Goal: Navigation & Orientation: Locate item on page

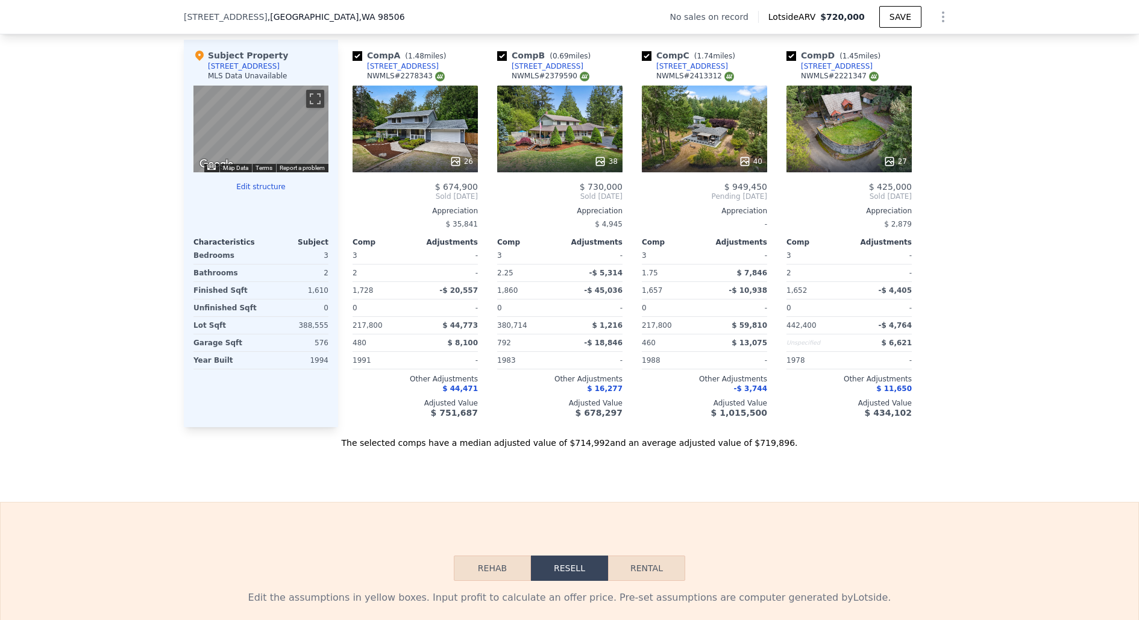
scroll to position [1155, 0]
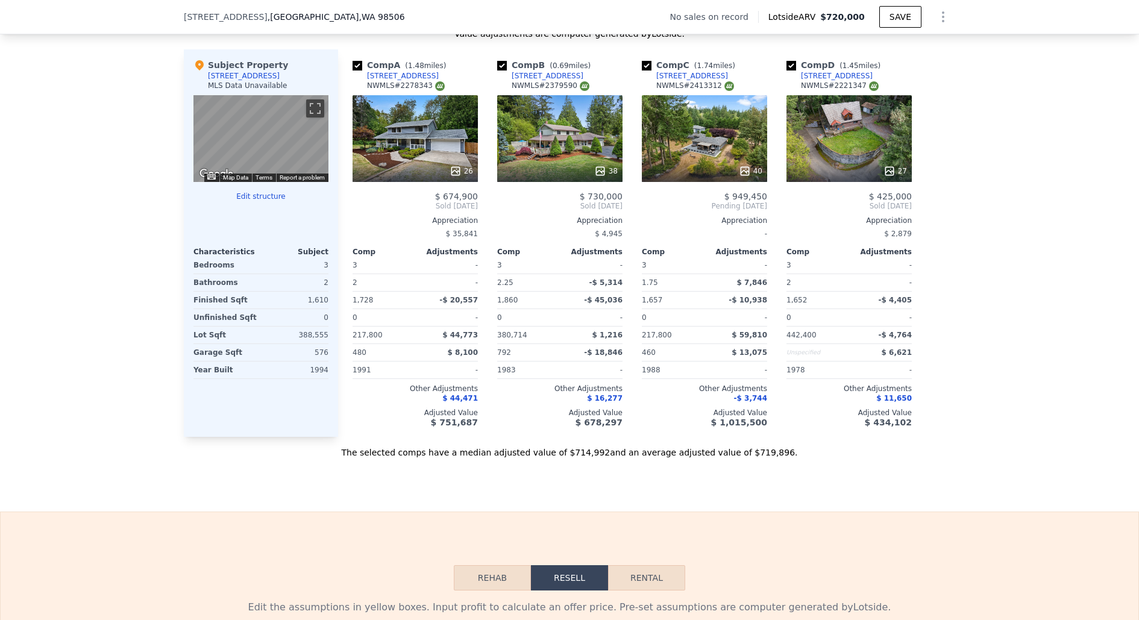
click at [601, 133] on div "38" at bounding box center [559, 138] width 125 height 87
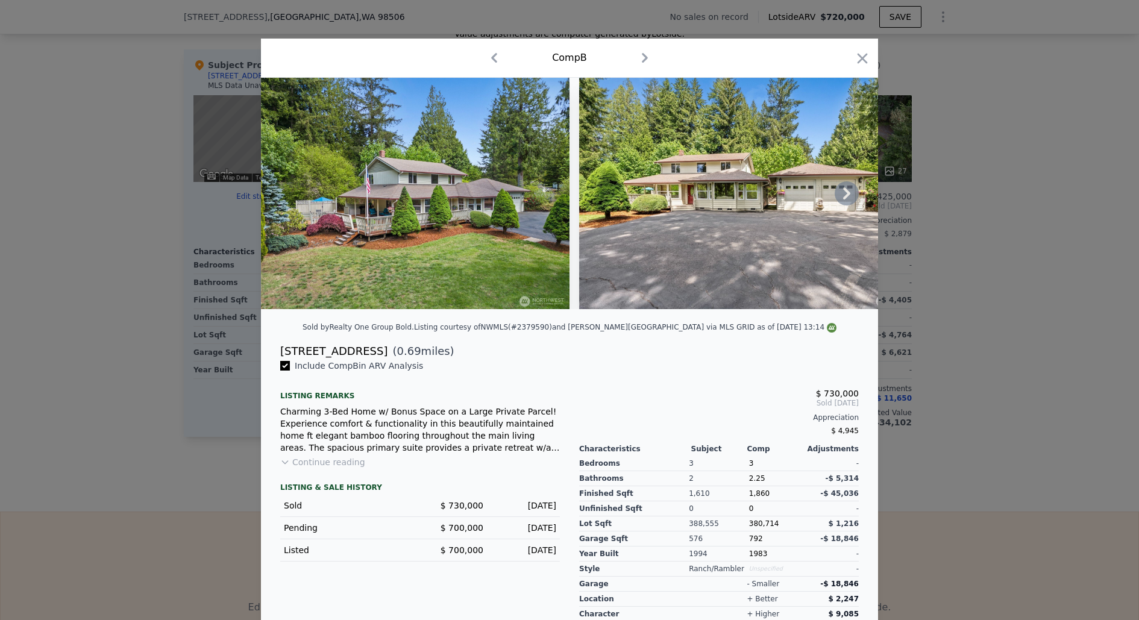
click at [857, 197] on icon at bounding box center [847, 193] width 24 height 24
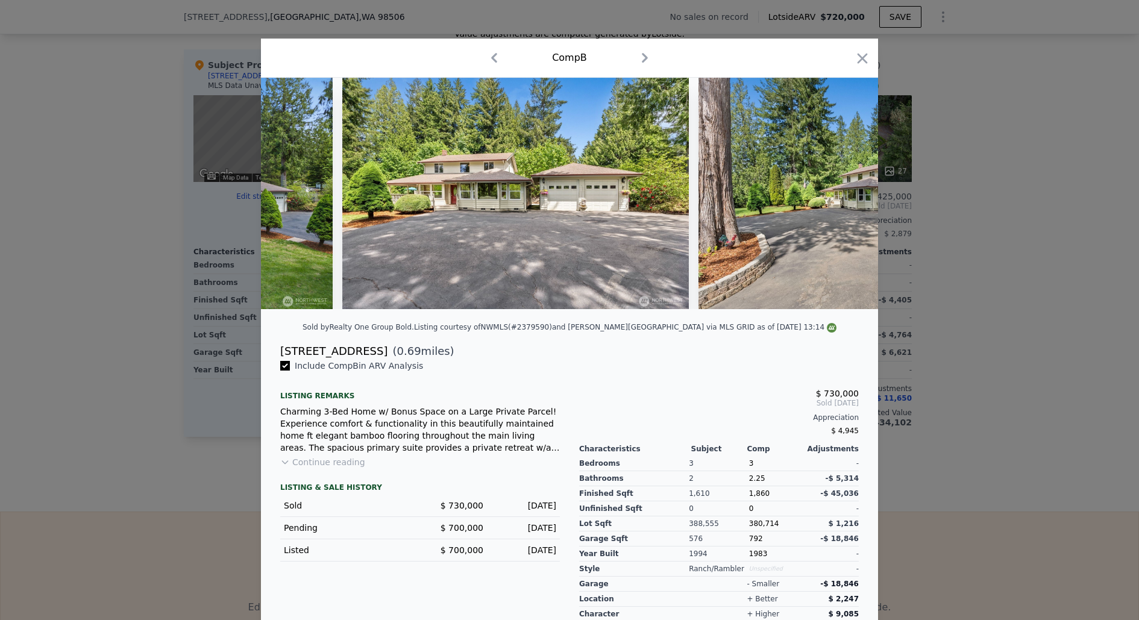
scroll to position [0, 289]
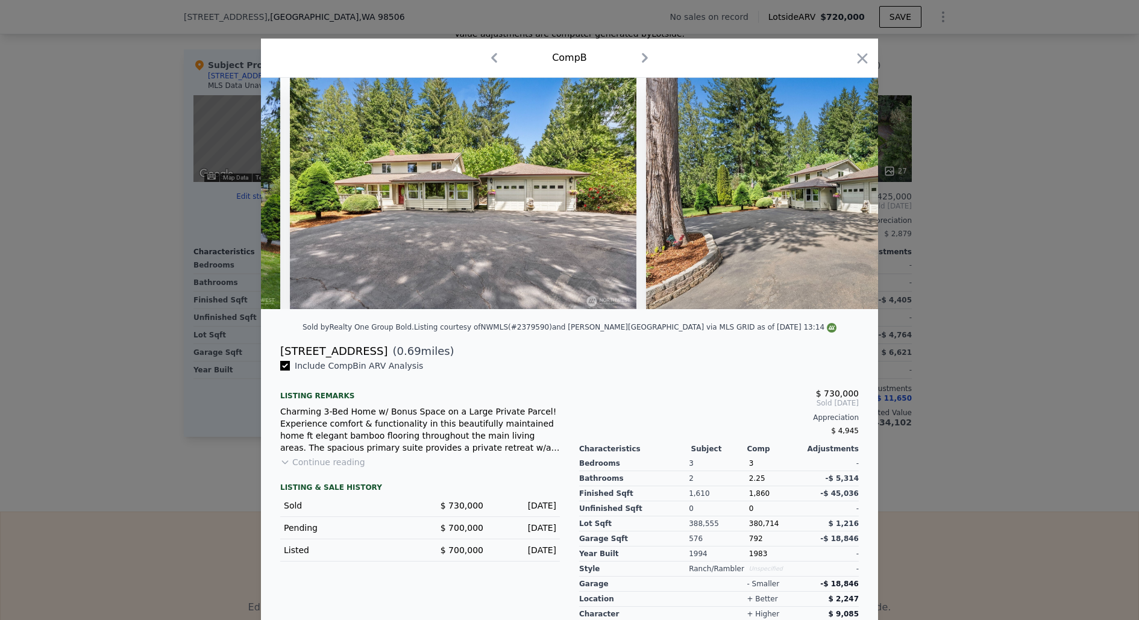
click at [857, 197] on img at bounding box center [819, 193] width 347 height 231
click at [848, 193] on icon at bounding box center [846, 193] width 7 height 12
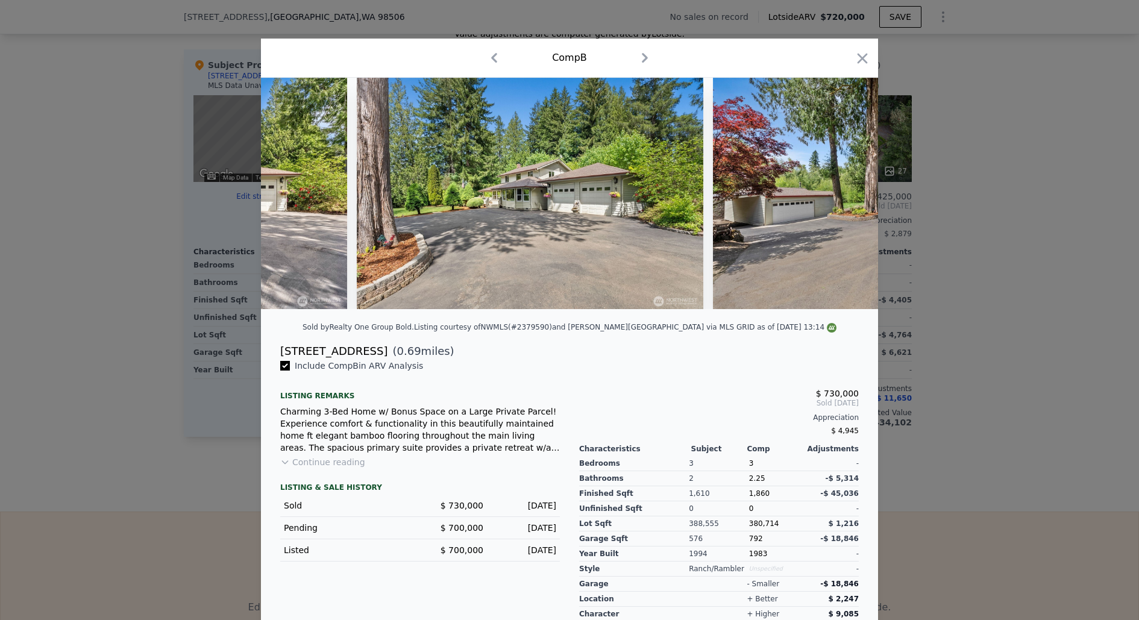
click at [848, 193] on img at bounding box center [886, 193] width 347 height 231
click at [842, 191] on icon at bounding box center [847, 193] width 24 height 24
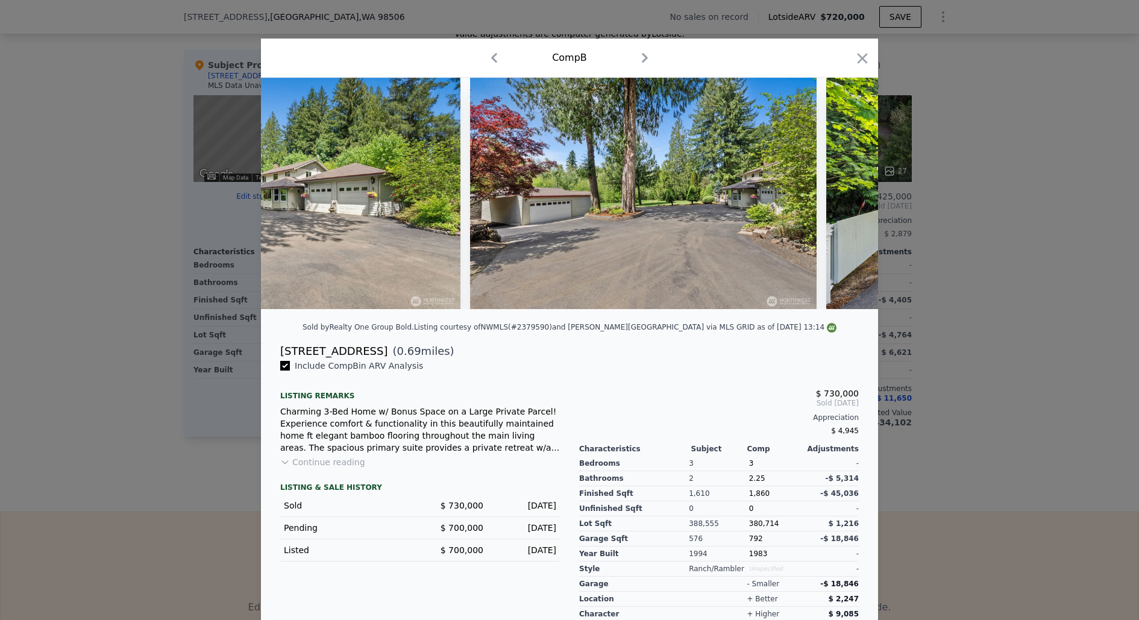
scroll to position [0, 868]
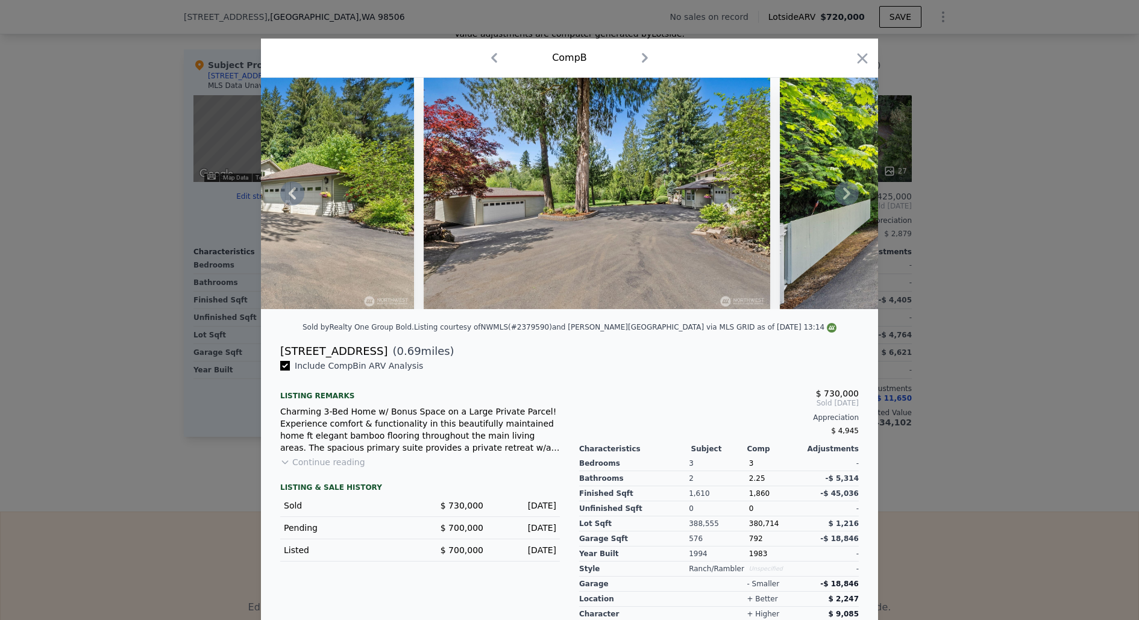
click at [846, 194] on icon at bounding box center [846, 193] width 7 height 12
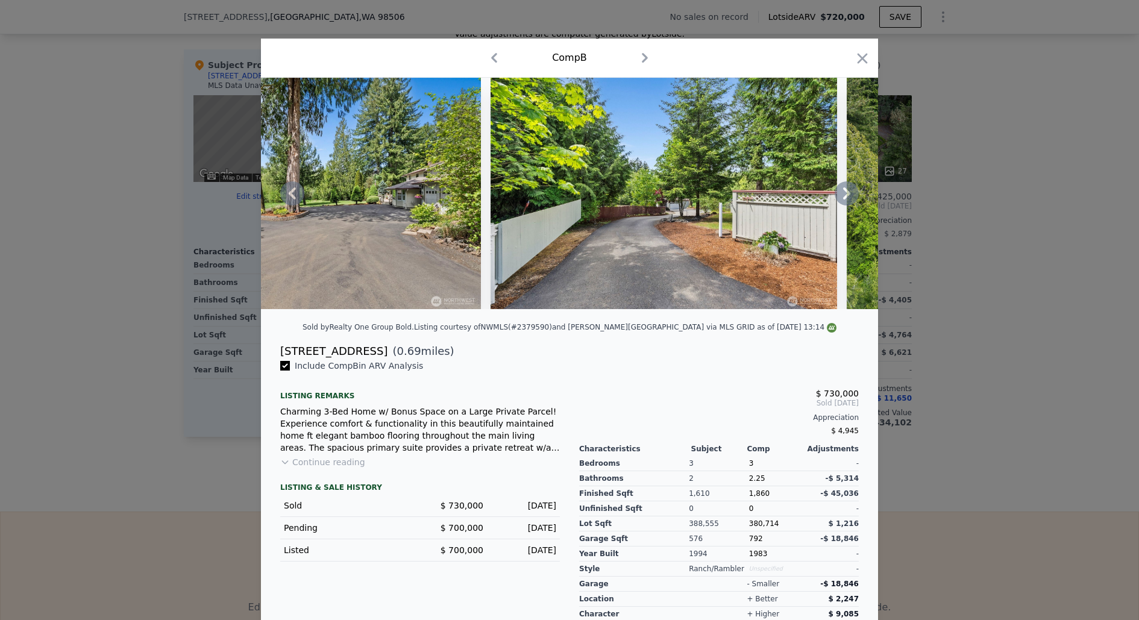
click at [846, 194] on icon at bounding box center [846, 193] width 7 height 12
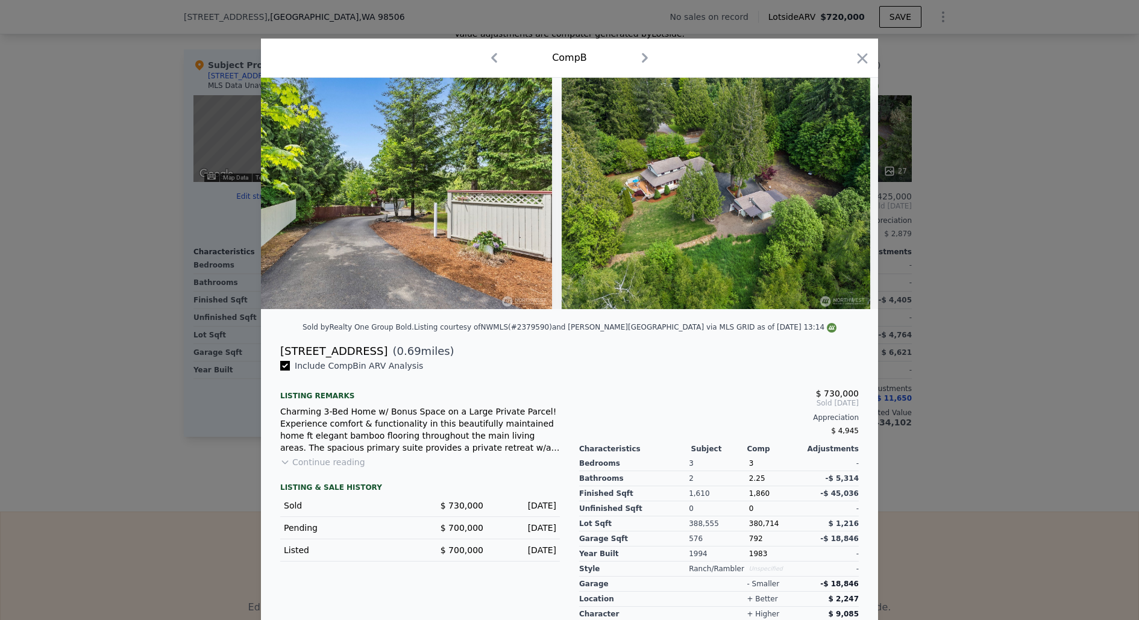
scroll to position [0, 1447]
